Goal: Transaction & Acquisition: Purchase product/service

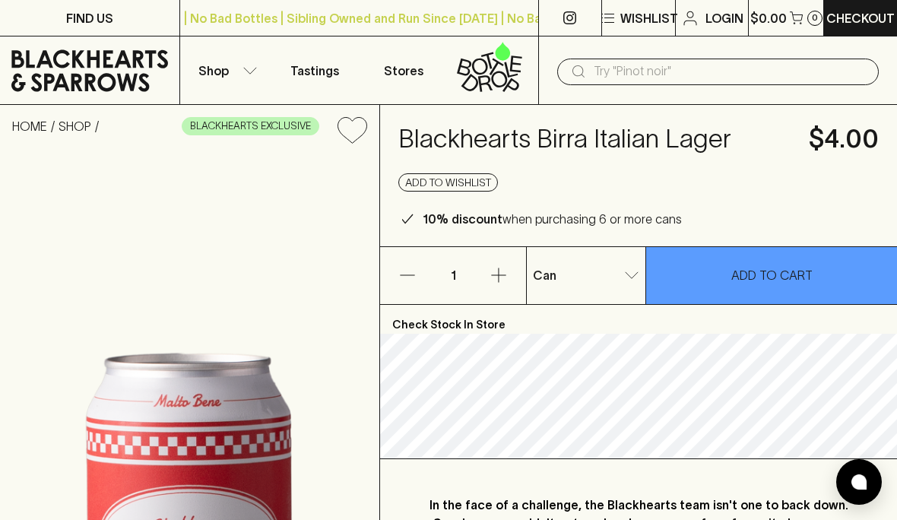
click at [216, 76] on p "Shop" at bounding box center [213, 71] width 30 height 18
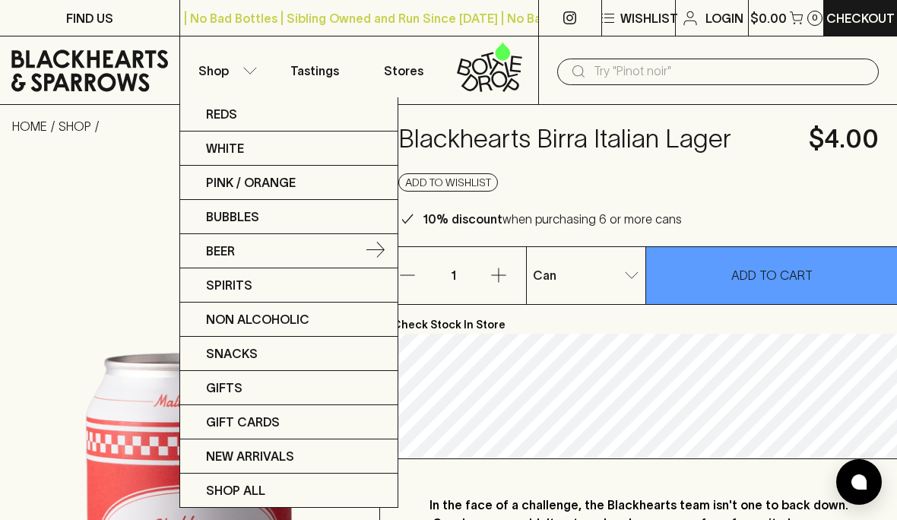
click at [205, 254] on link "Beer" at bounding box center [288, 251] width 217 height 34
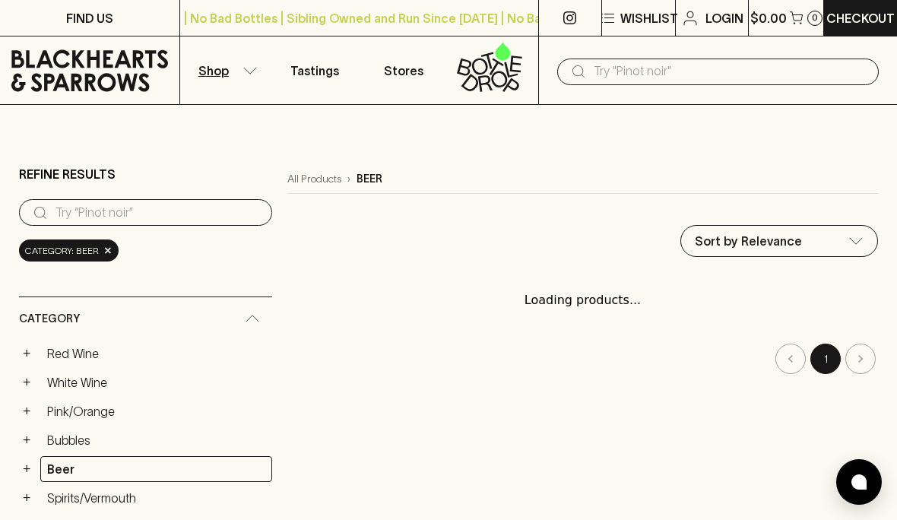
type input "79.5"
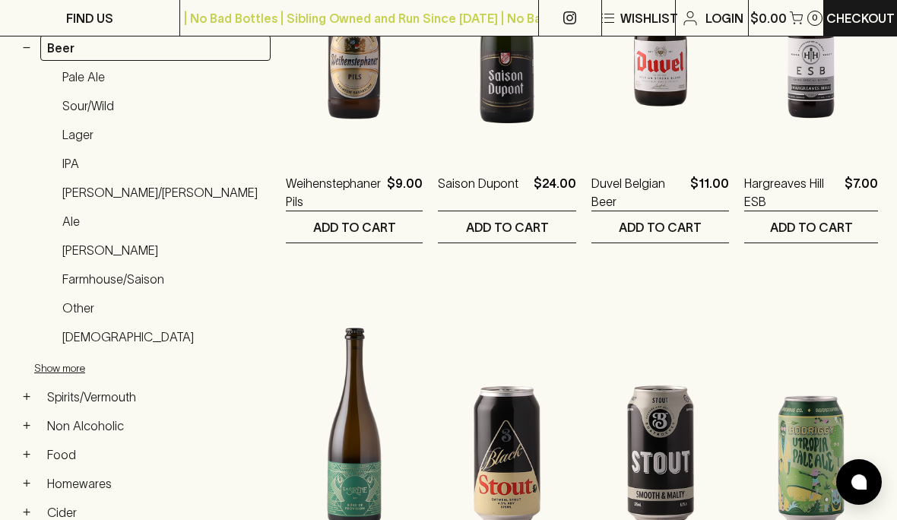
scroll to position [422, 0]
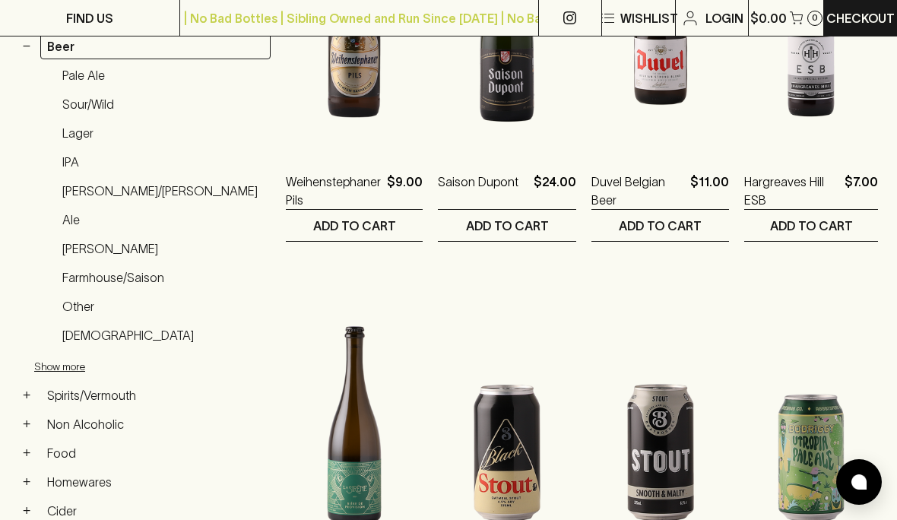
click at [74, 142] on link "Lager" at bounding box center [162, 133] width 215 height 26
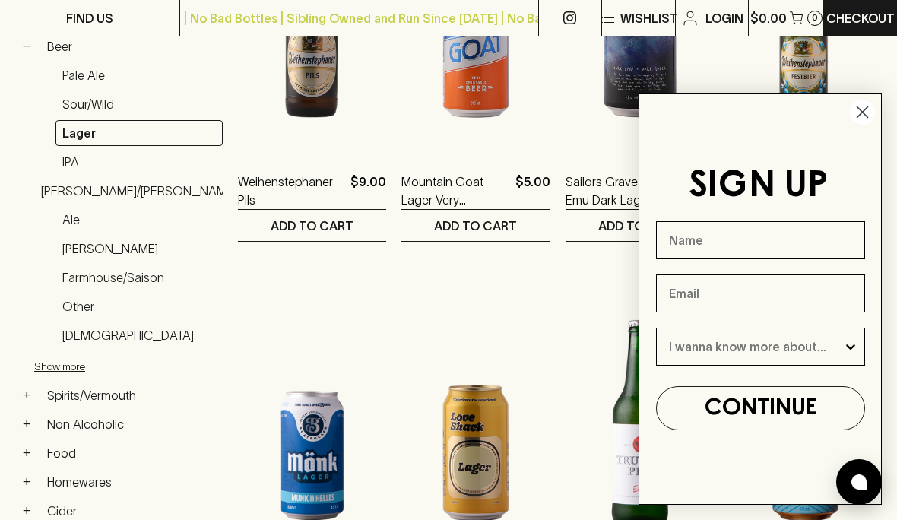
click at [860, 118] on circle "Close dialog" at bounding box center [862, 112] width 25 height 25
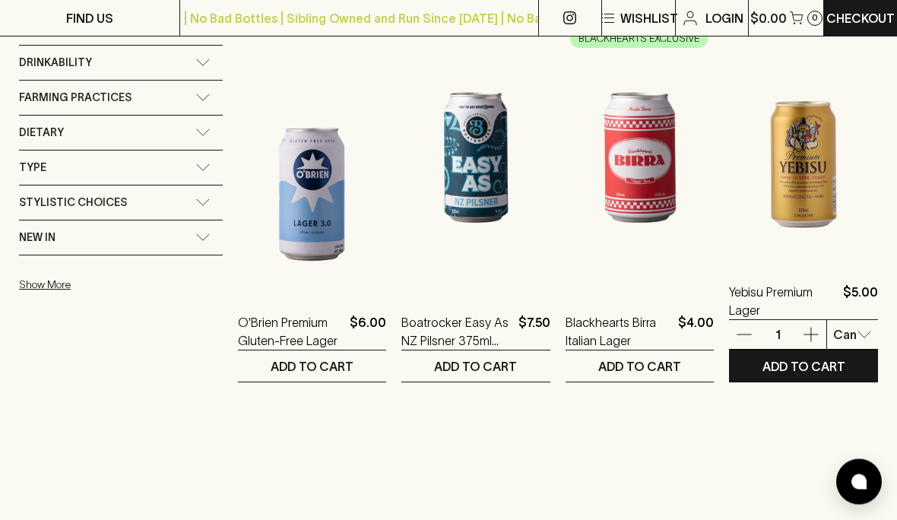
scroll to position [1089, 0]
click at [817, 180] on img at bounding box center [803, 127] width 149 height 266
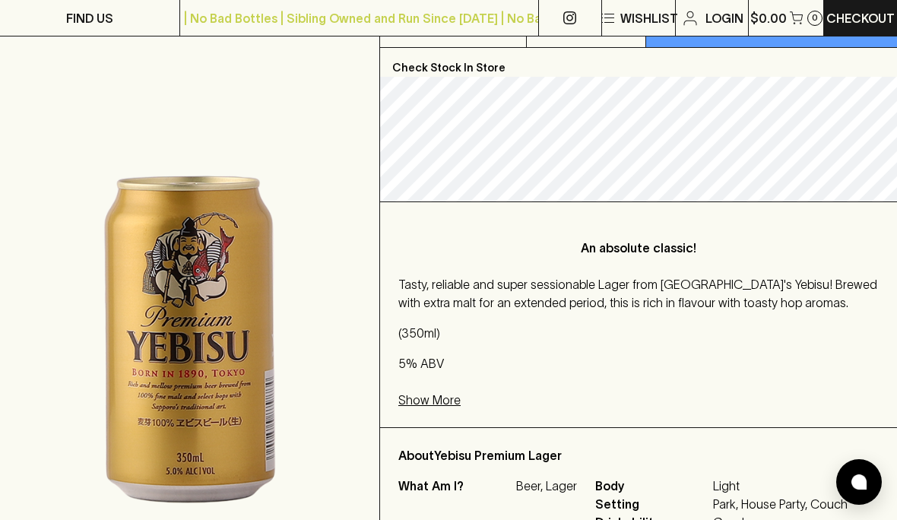
scroll to position [264, 0]
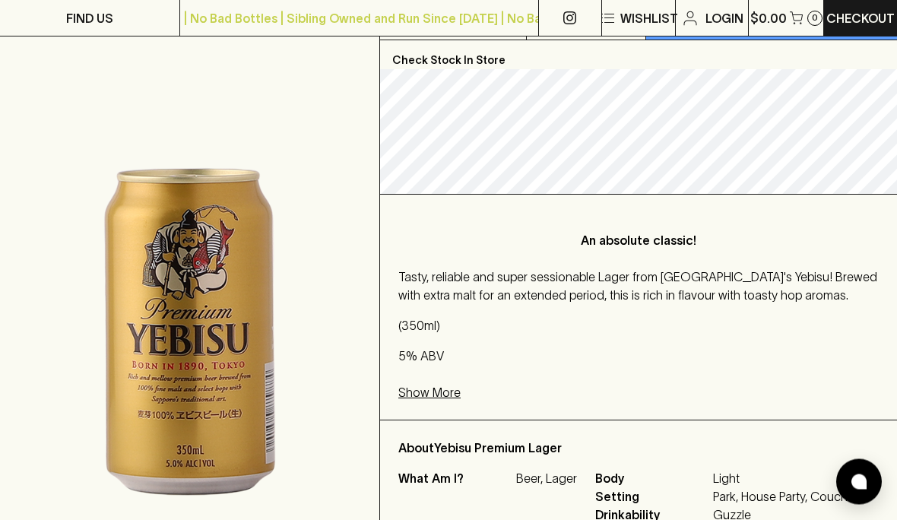
click at [134, 238] on img at bounding box center [189, 235] width 379 height 687
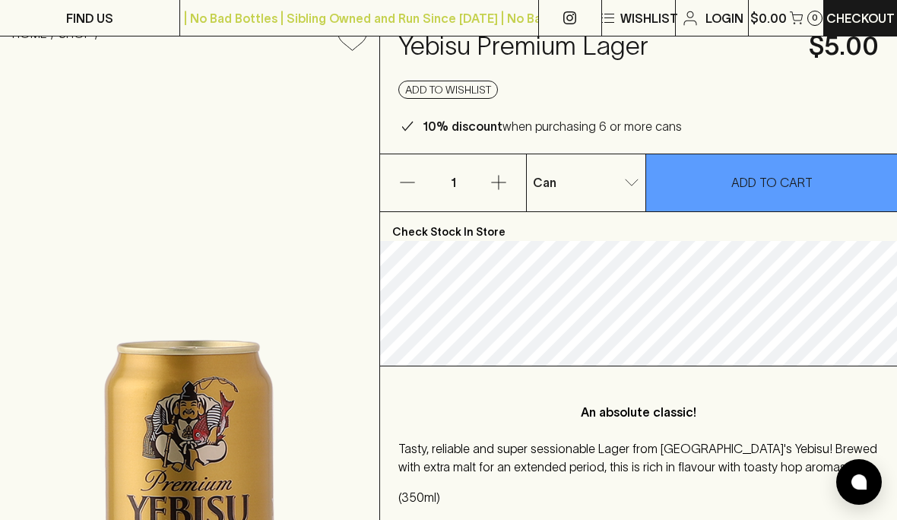
scroll to position [90, 0]
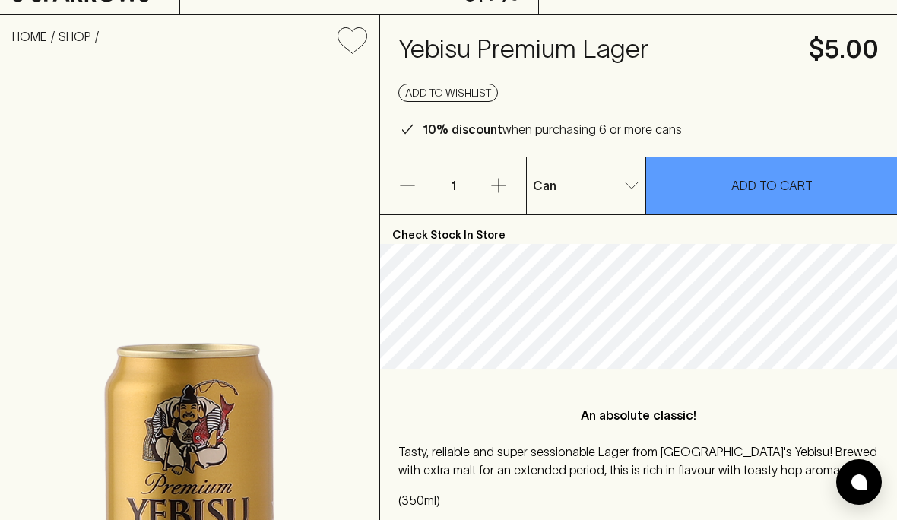
click at [502, 182] on icon "button" at bounding box center [498, 185] width 18 height 18
click at [805, 189] on p "ADD TO CART" at bounding box center [771, 185] width 81 height 18
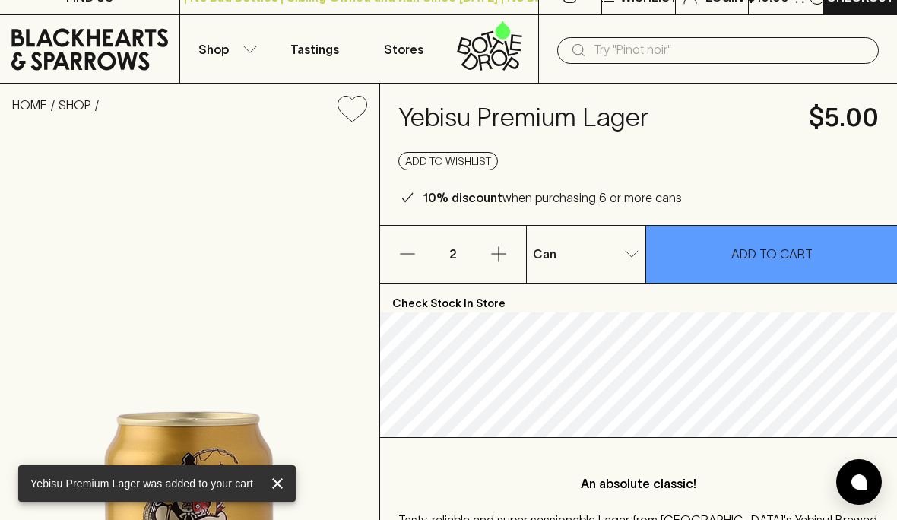
scroll to position [0, 0]
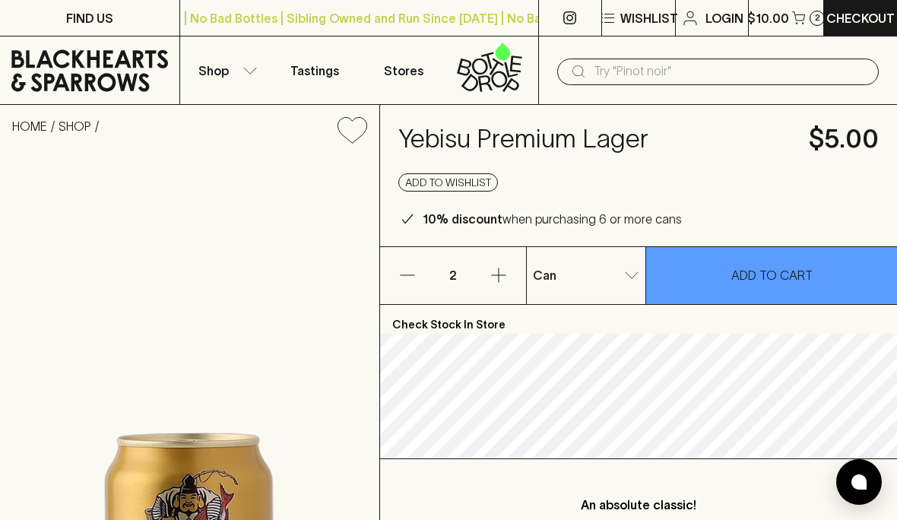
click at [869, 22] on p "Checkout" at bounding box center [860, 18] width 68 height 18
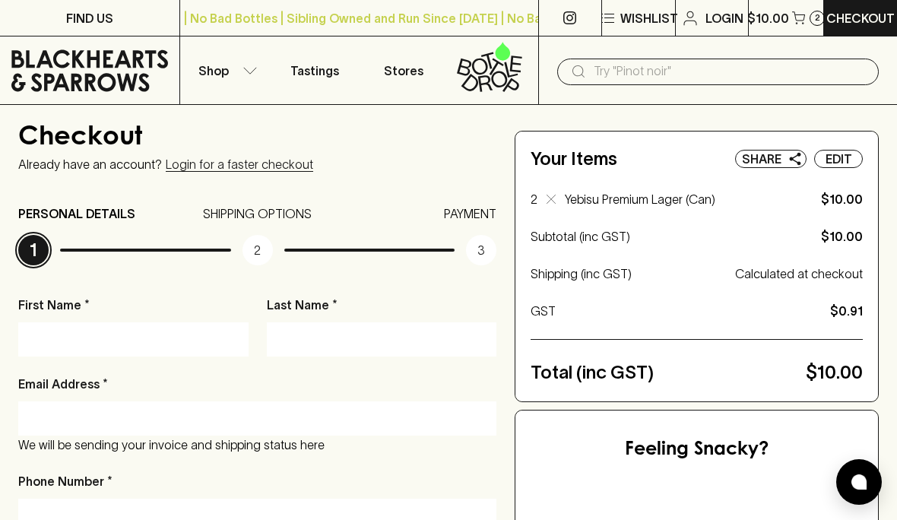
click at [63, 334] on input "First Name *" at bounding box center [133, 339] width 207 height 24
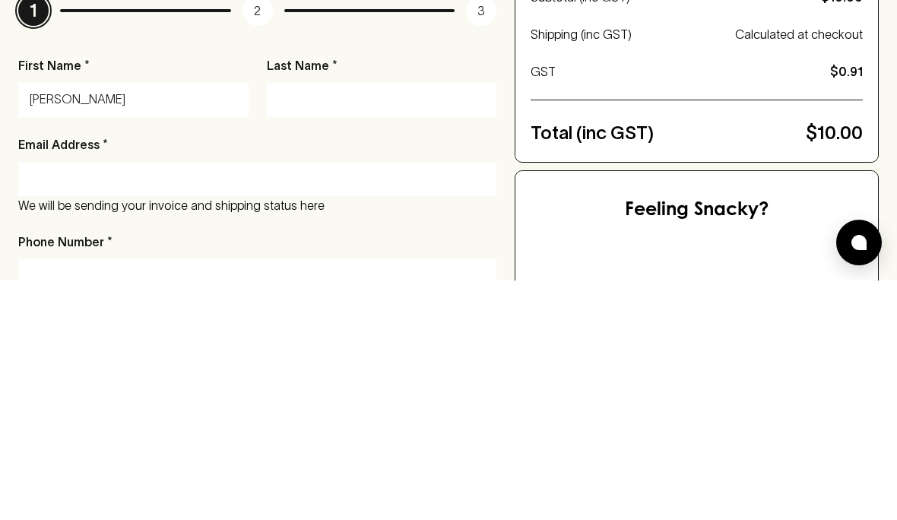
type input "[PERSON_NAME]"
click at [291, 327] on input "Last Name *" at bounding box center [381, 339] width 207 height 24
type input "A"
type input "Argiriou"
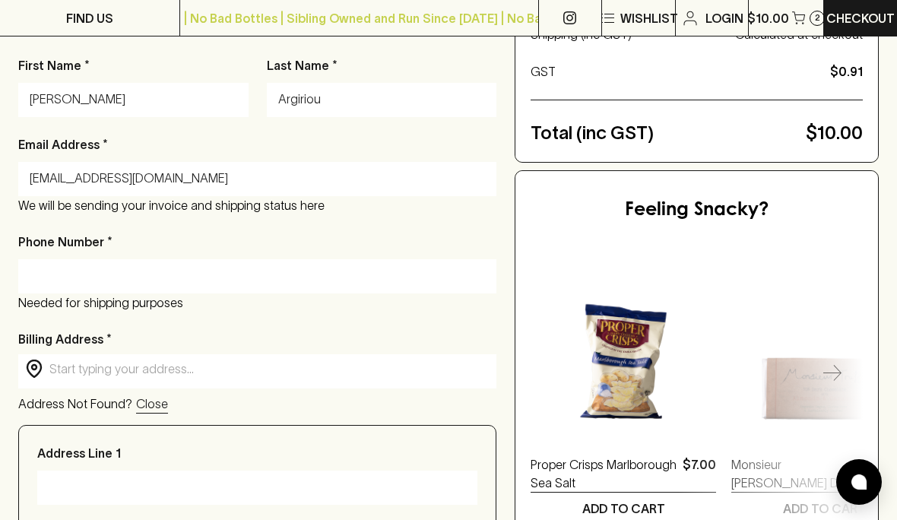
type input "[EMAIL_ADDRESS][DOMAIN_NAME]"
click at [42, 274] on input "Phone Number *" at bounding box center [257, 276] width 455 height 24
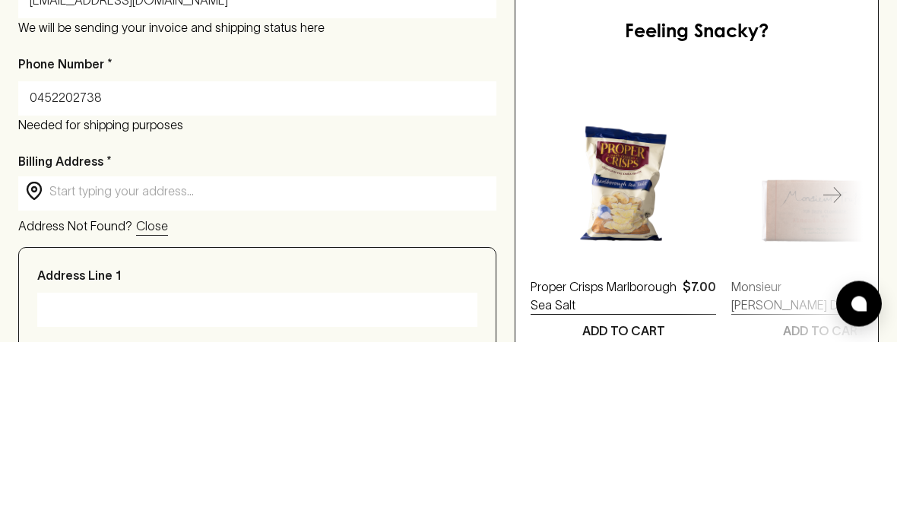
scroll to position [417, 0]
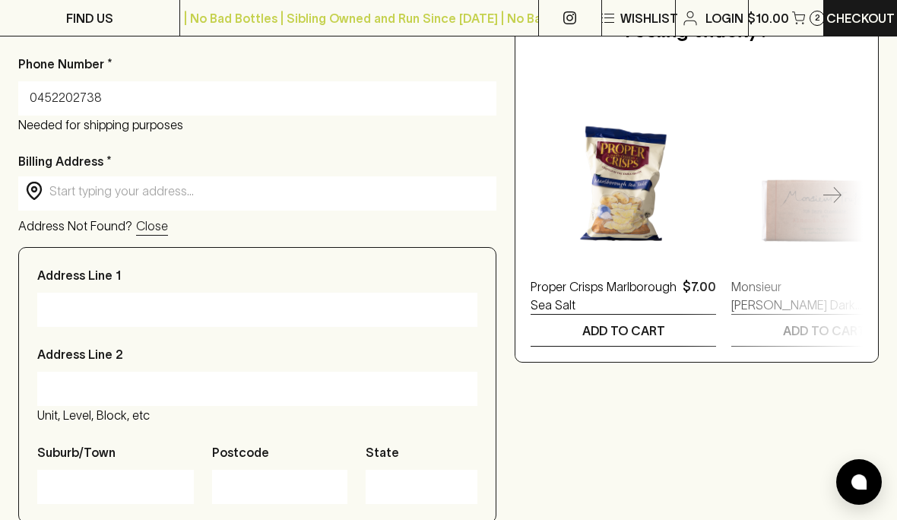
type input "0452202738"
click at [66, 198] on input "text" at bounding box center [269, 190] width 440 height 17
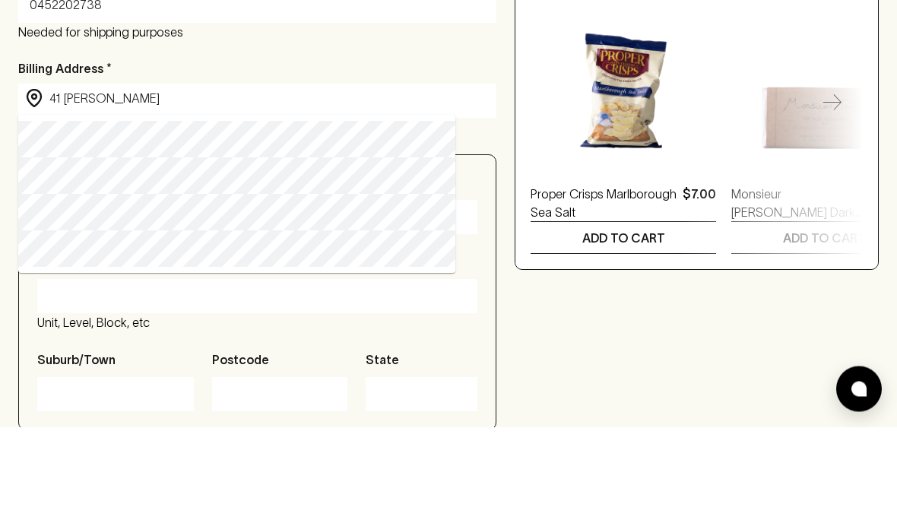
type input "[STREET_ADDRESS][PERSON_NAME]"
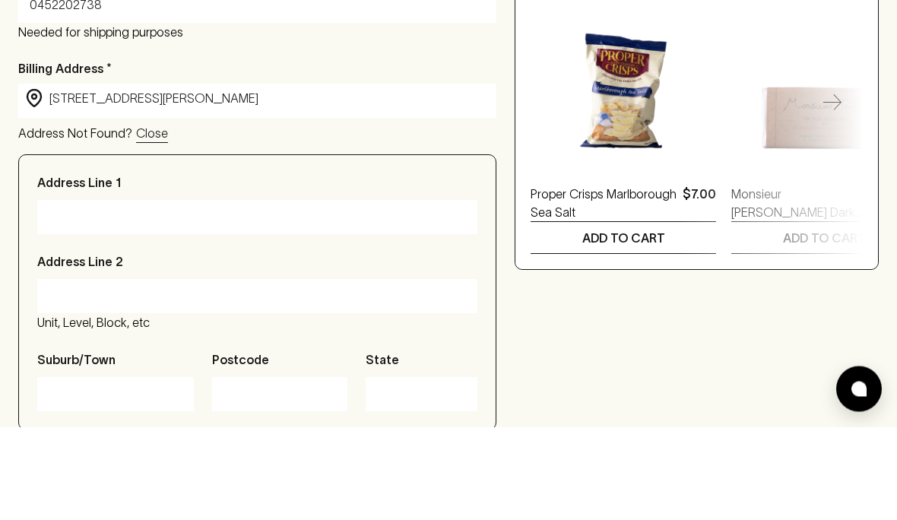
type input "[STREET_ADDRESS][PERSON_NAME]"
type input "[GEOGRAPHIC_DATA]"
type input "3199"
type input "Victoria"
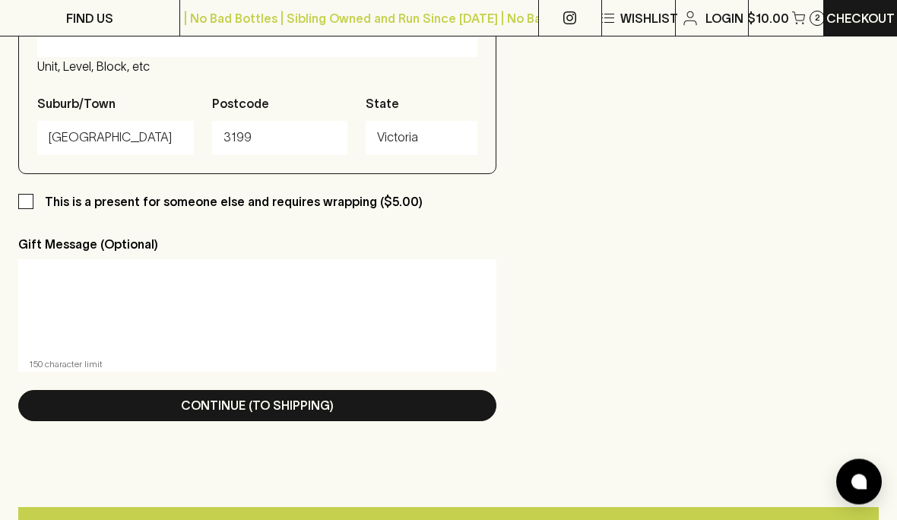
scroll to position [766, 0]
click at [73, 407] on button "Continue (To Shipping)" at bounding box center [257, 405] width 478 height 31
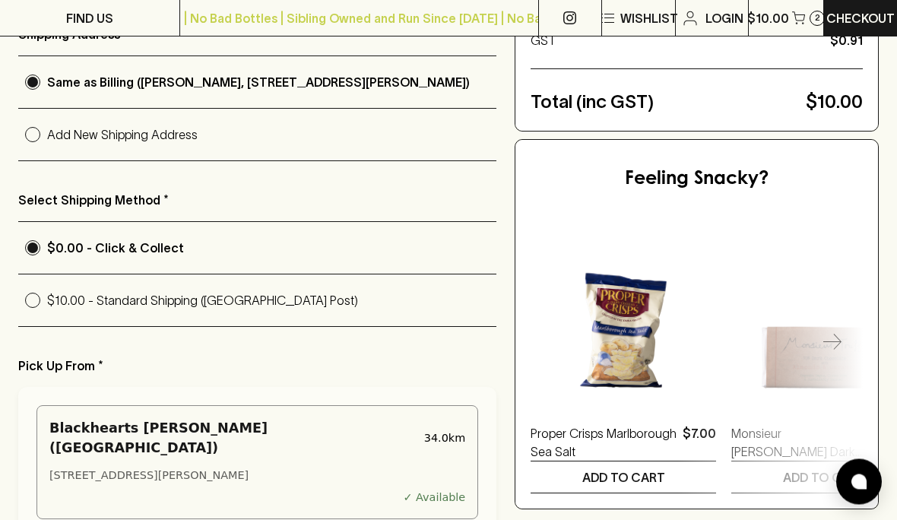
scroll to position [275, 0]
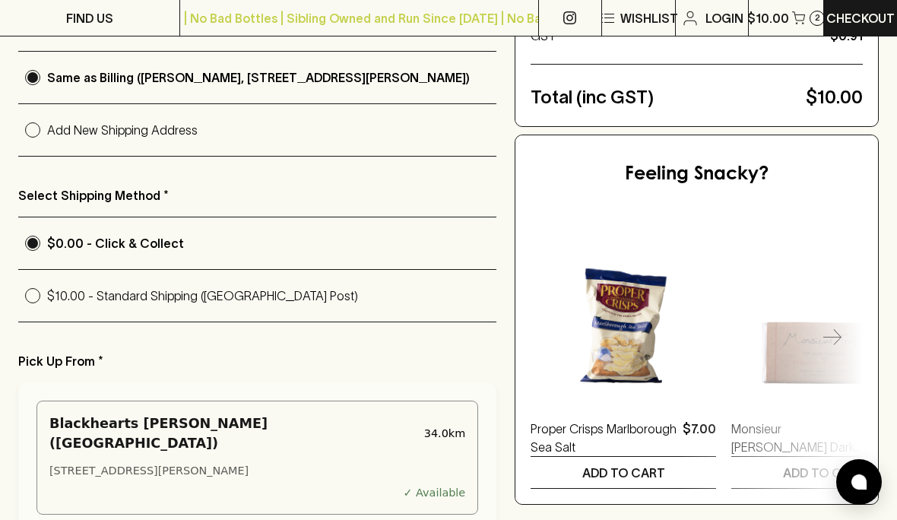
click at [33, 301] on input "$10.00 - Standard Shipping ([GEOGRAPHIC_DATA] Post)" at bounding box center [32, 295] width 29 height 29
radio input "true"
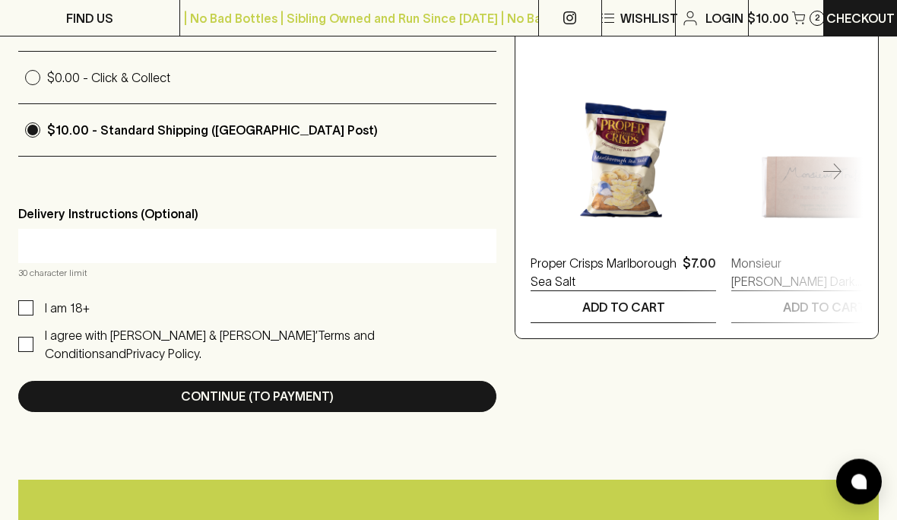
scroll to position [441, 0]
click at [25, 312] on input "I am 18+" at bounding box center [25, 307] width 15 height 15
checkbox input "true"
click at [28, 350] on input "I agree with [PERSON_NAME] & [PERSON_NAME]’ Terms and Conditions and Privacy Po…" at bounding box center [25, 344] width 15 height 15
checkbox input "true"
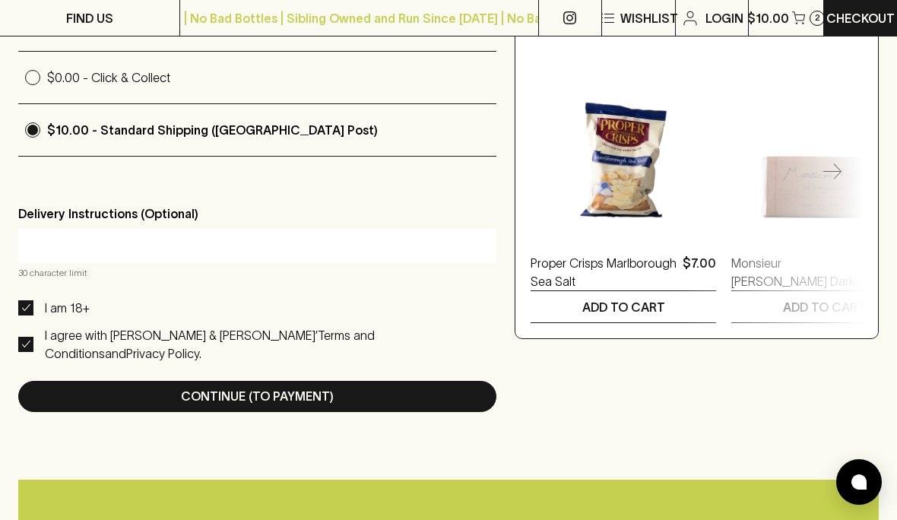
click at [109, 401] on button "Continue (To Payment)" at bounding box center [257, 396] width 478 height 31
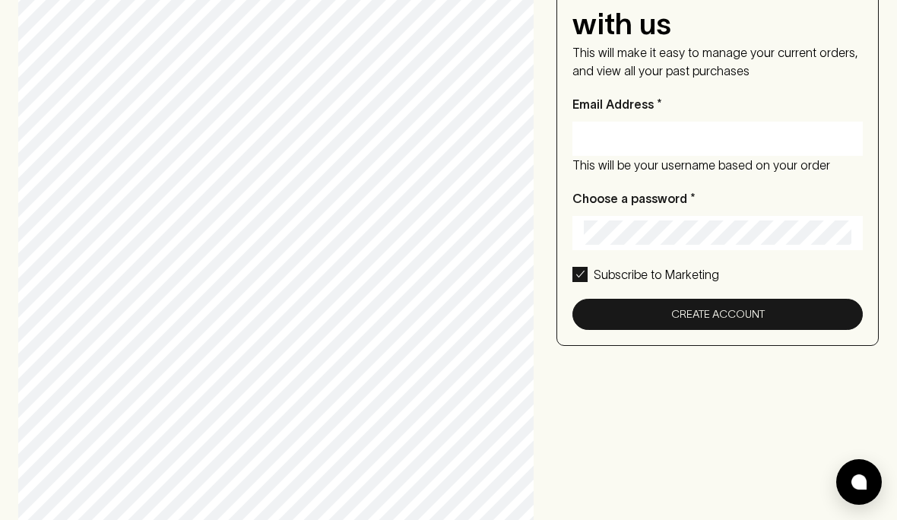
scroll to position [0, 0]
